Goal: Navigation & Orientation: Find specific page/section

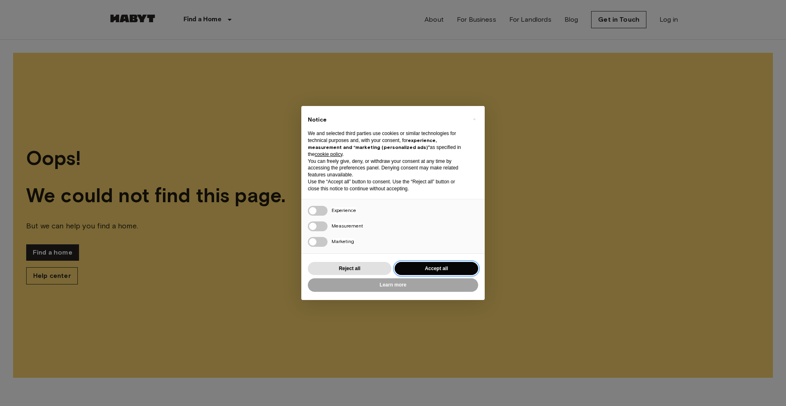
click at [439, 268] on button "Accept all" at bounding box center [437, 269] width 84 height 14
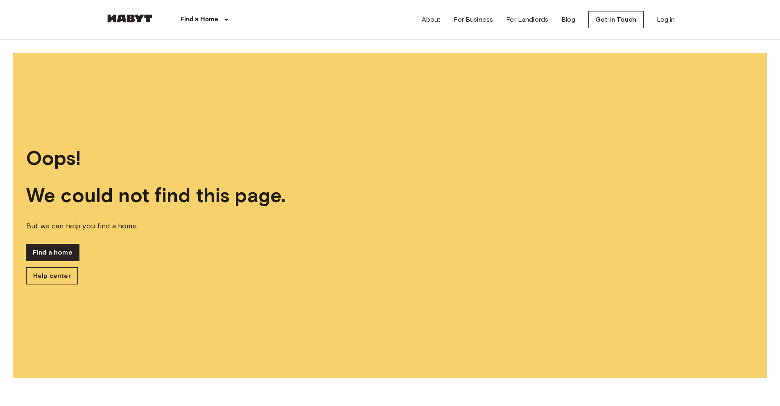
click at [63, 255] on link "Find a home" at bounding box center [52, 252] width 53 height 16
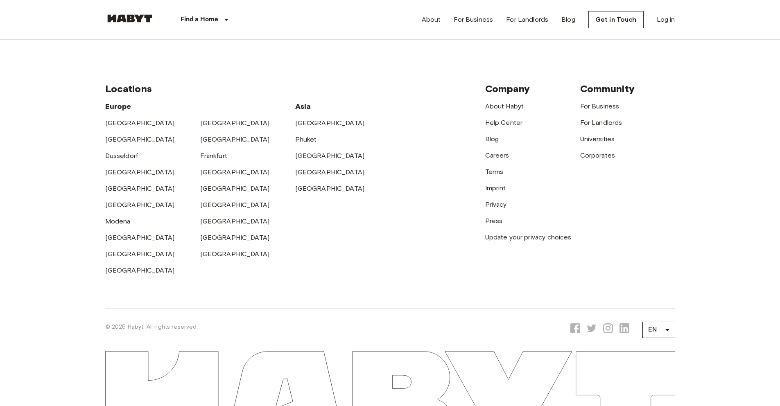
scroll to position [355, 0]
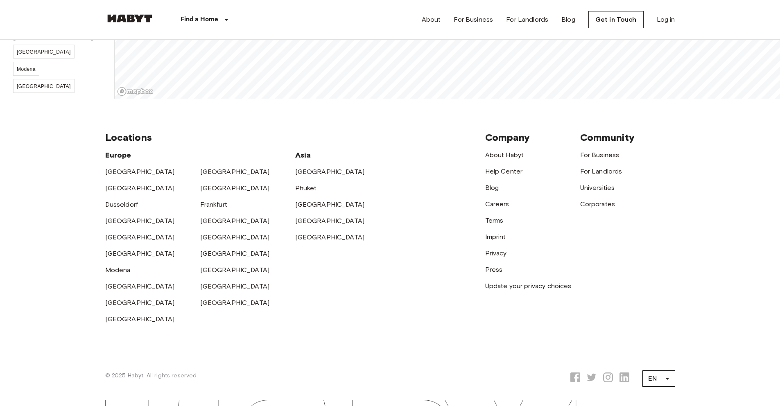
scroll to position [107, 0]
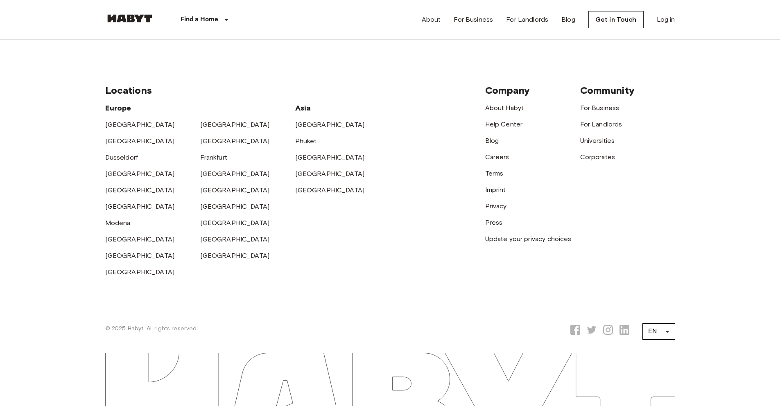
scroll to position [209, 0]
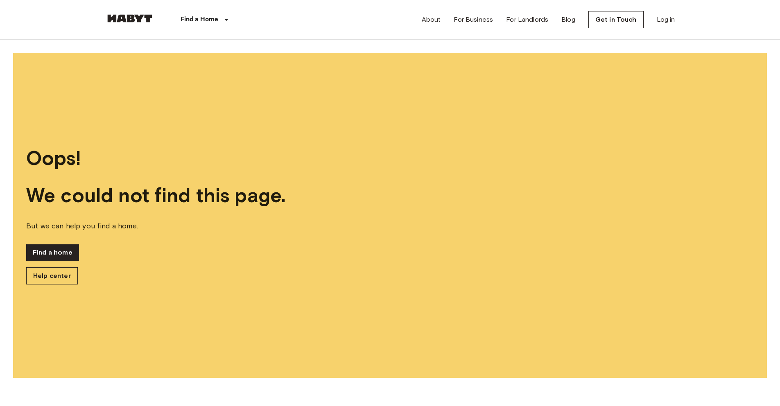
click at [343, 32] on div "Find a Home Europe Amsterdam Berlin Brussels Cologne Dusseldorf Frankfurt Graz …" at bounding box center [390, 19] width 570 height 39
click at [603, 22] on link "Get in Touch" at bounding box center [615, 19] width 55 height 17
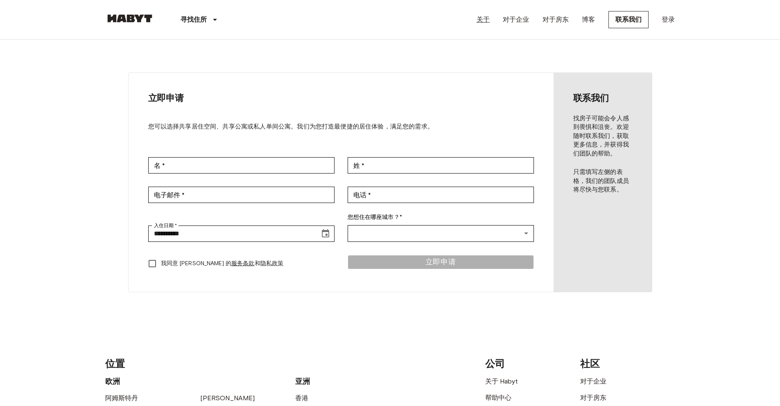
click at [482, 19] on font "关于" at bounding box center [483, 20] width 13 height 8
